Goal: Task Accomplishment & Management: Use online tool/utility

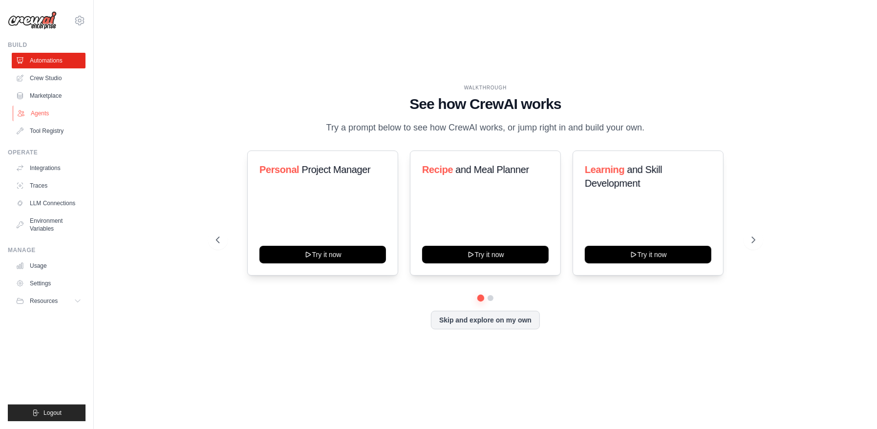
click at [25, 108] on link "Agents" at bounding box center [50, 114] width 74 height 16
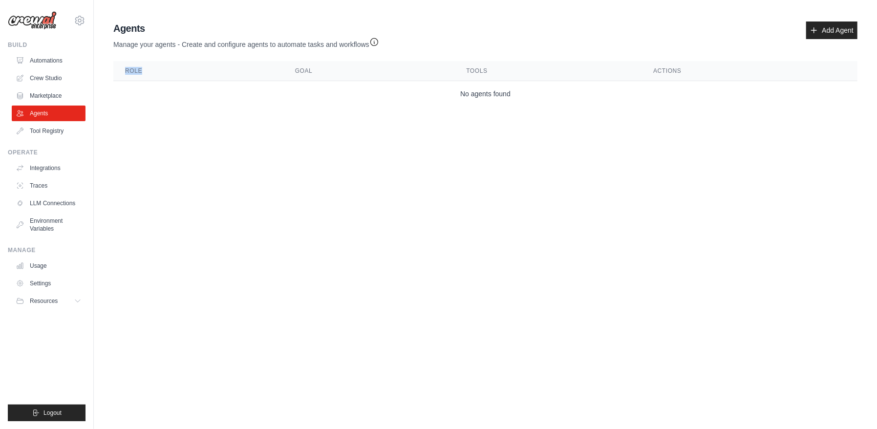
drag, startPoint x: 158, startPoint y: 74, endPoint x: 123, endPoint y: 70, distance: 34.9
click at [123, 70] on th "Role" at bounding box center [198, 71] width 170 height 20
drag, startPoint x: 288, startPoint y: 73, endPoint x: 321, endPoint y: 71, distance: 33.3
click at [321, 71] on th "Goal" at bounding box center [369, 71] width 172 height 20
drag, startPoint x: 493, startPoint y: 72, endPoint x: 451, endPoint y: 74, distance: 42.1
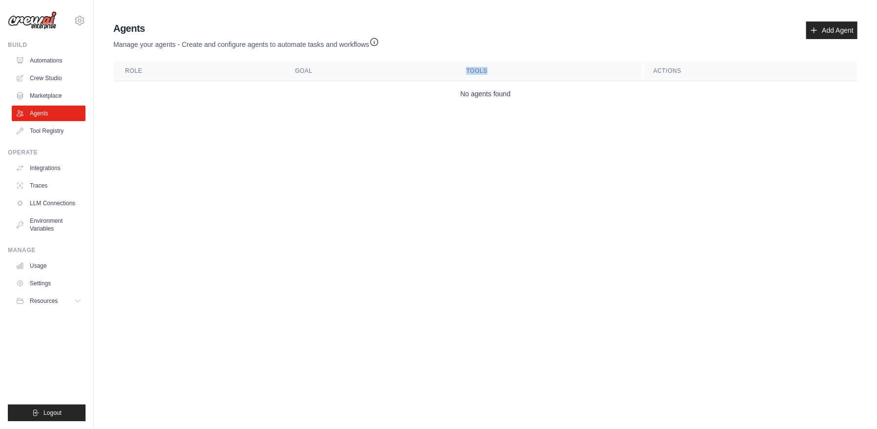
click at [451, 74] on tr "Role Goal Tools Actions" at bounding box center [485, 71] width 744 height 20
click at [521, 160] on body "[EMAIL_ADDRESS][DOMAIN_NAME] Settings Build Automations Crew Studio" at bounding box center [438, 214] width 877 height 429
drag, startPoint x: 495, startPoint y: 68, endPoint x: 469, endPoint y: 69, distance: 26.4
click at [469, 69] on th "Tools" at bounding box center [547, 71] width 187 height 20
click at [507, 172] on body "[EMAIL_ADDRESS][DOMAIN_NAME] Settings Build Automations Crew Studio" at bounding box center [438, 214] width 877 height 429
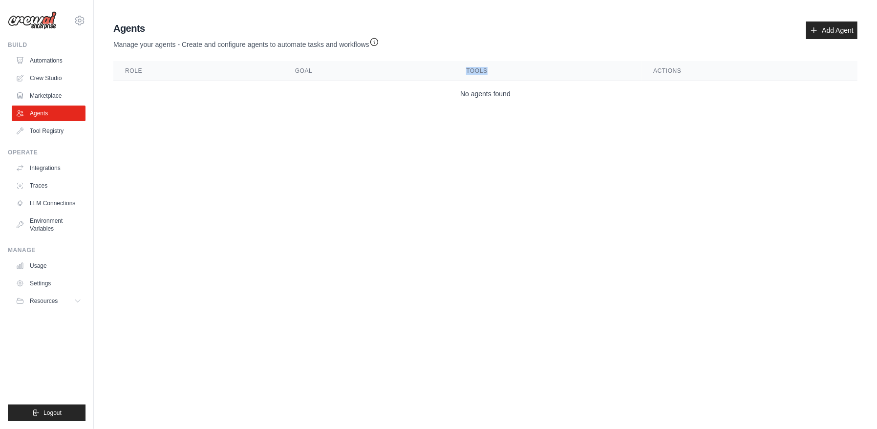
drag, startPoint x: 463, startPoint y: 68, endPoint x: 512, endPoint y: 63, distance: 48.7
click at [512, 63] on th "Tools" at bounding box center [547, 71] width 187 height 20
drag, startPoint x: 700, startPoint y: 300, endPoint x: 691, endPoint y: 192, distance: 107.9
click at [697, 296] on body "[EMAIL_ADDRESS][DOMAIN_NAME] Settings Build Automations Crew Studio" at bounding box center [438, 214] width 877 height 429
drag, startPoint x: 682, startPoint y: 64, endPoint x: 607, endPoint y: 74, distance: 75.4
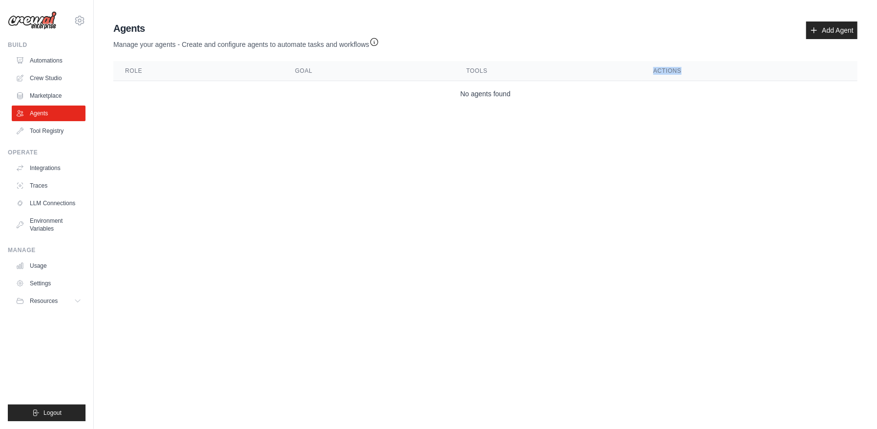
click at [607, 74] on tr "Role Goal Tools Actions" at bounding box center [485, 71] width 744 height 20
click at [825, 36] on link "Add Agent" at bounding box center [831, 31] width 51 height 18
click at [739, 70] on th "Actions" at bounding box center [750, 71] width 216 height 20
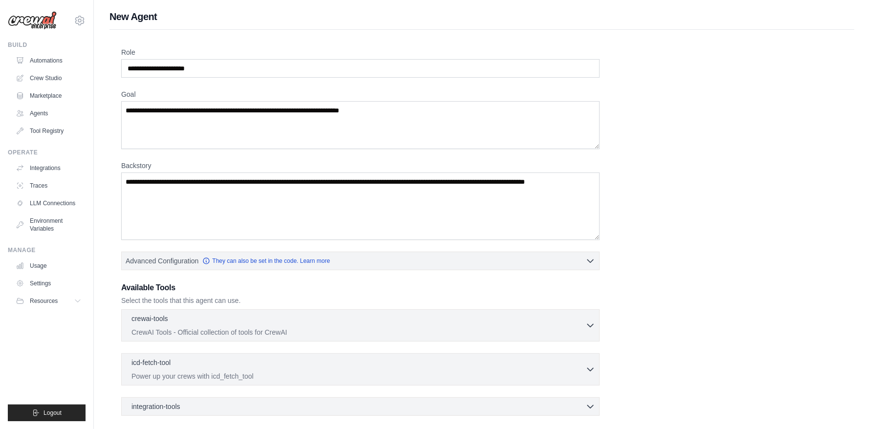
click at [821, 33] on div "Role Goal [GEOGRAPHIC_DATA] Advanced Configuration They can also be set in the …" at bounding box center [481, 272] width 745 height 485
